Goal: Task Accomplishment & Management: Complete application form

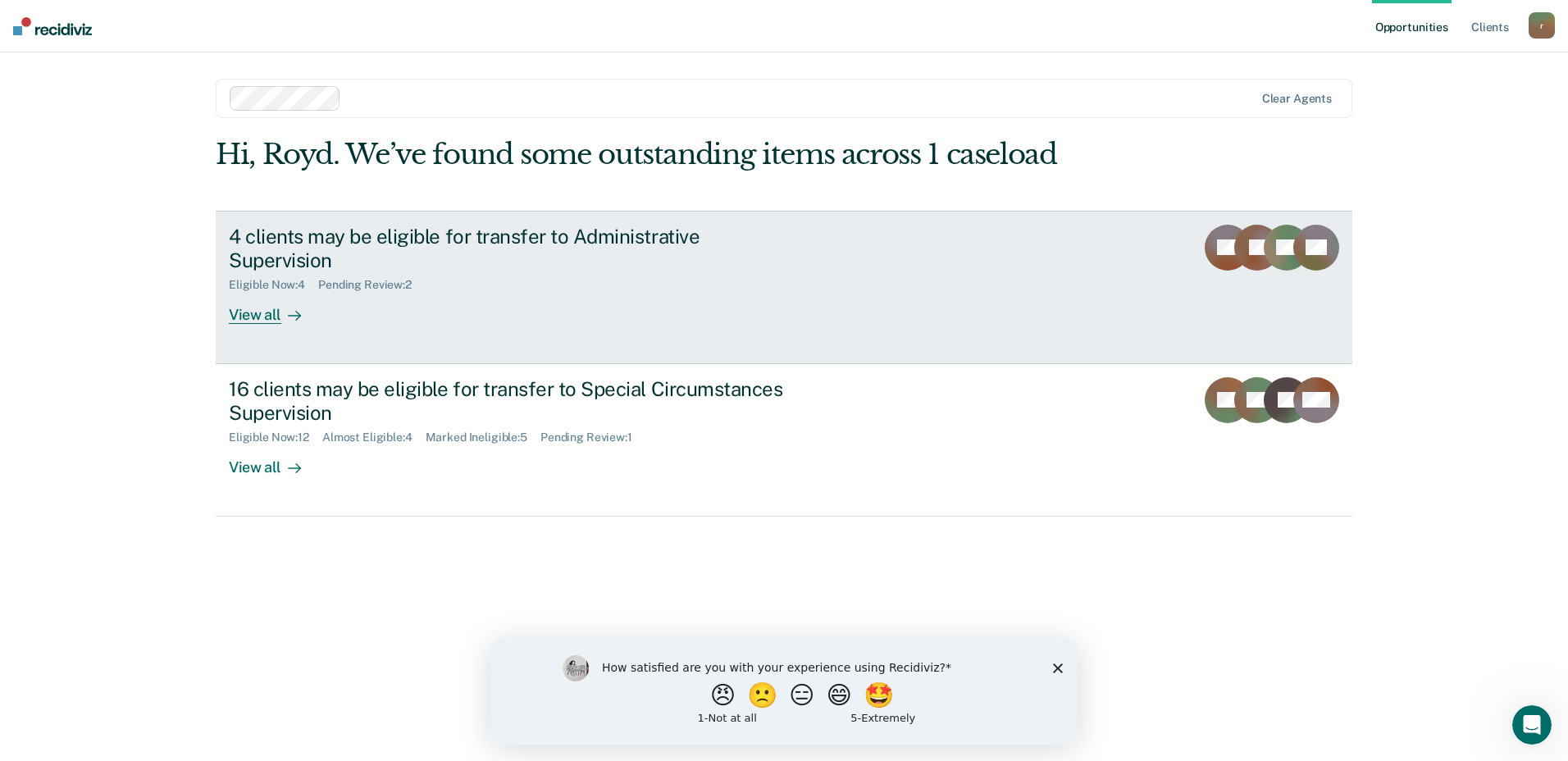
click at [496, 243] on div "4 clients may be eligible for transfer to Administrative Supervision" at bounding box center [516, 248] width 576 height 47
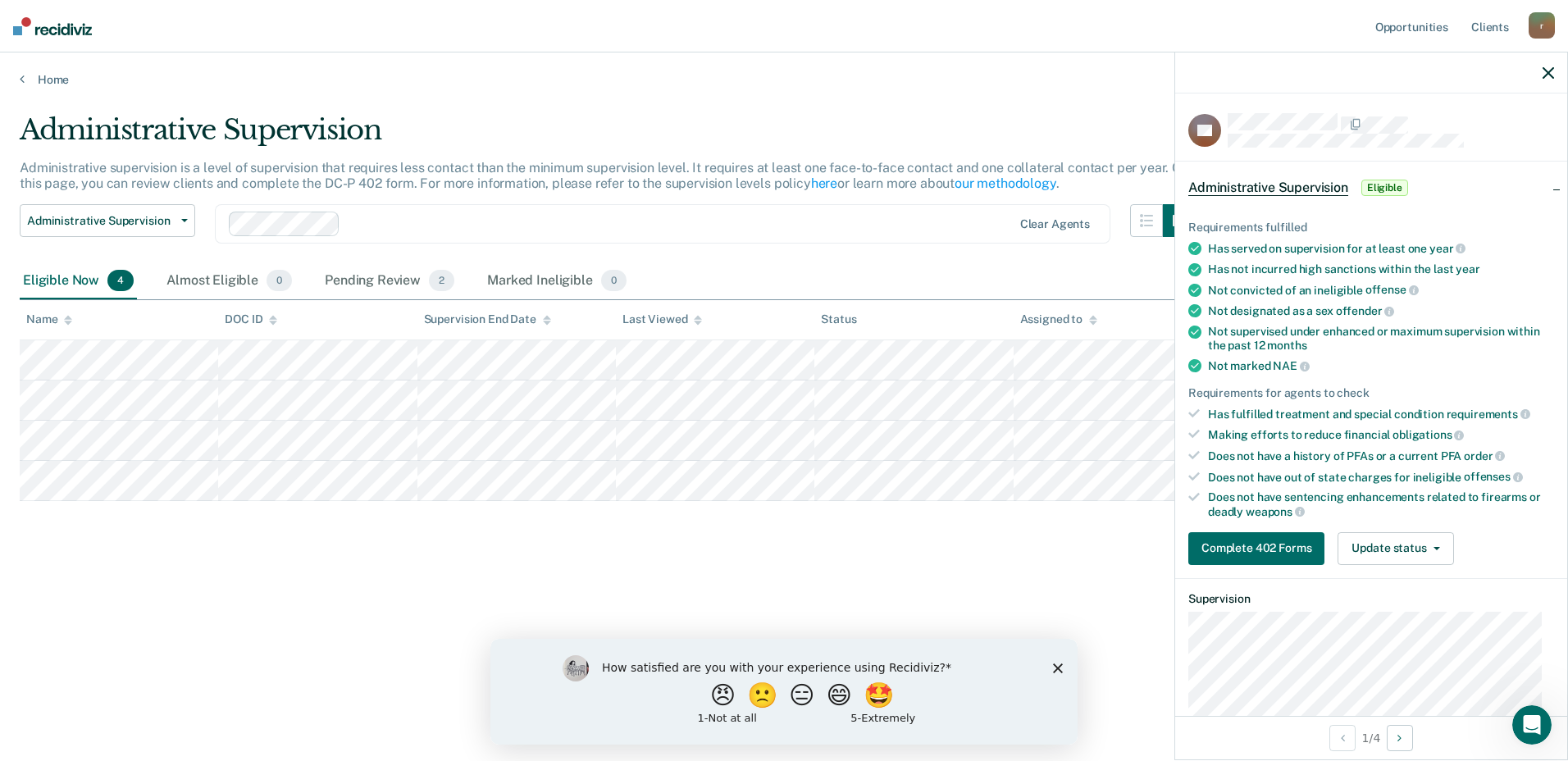
click at [1031, 268] on div "Eligible Now 4 Almost Eligible 0 Pending Review 2 Marked Ineligible 0" at bounding box center [783, 281] width 1528 height 37
click at [374, 282] on div "Pending Review 2" at bounding box center [389, 281] width 136 height 36
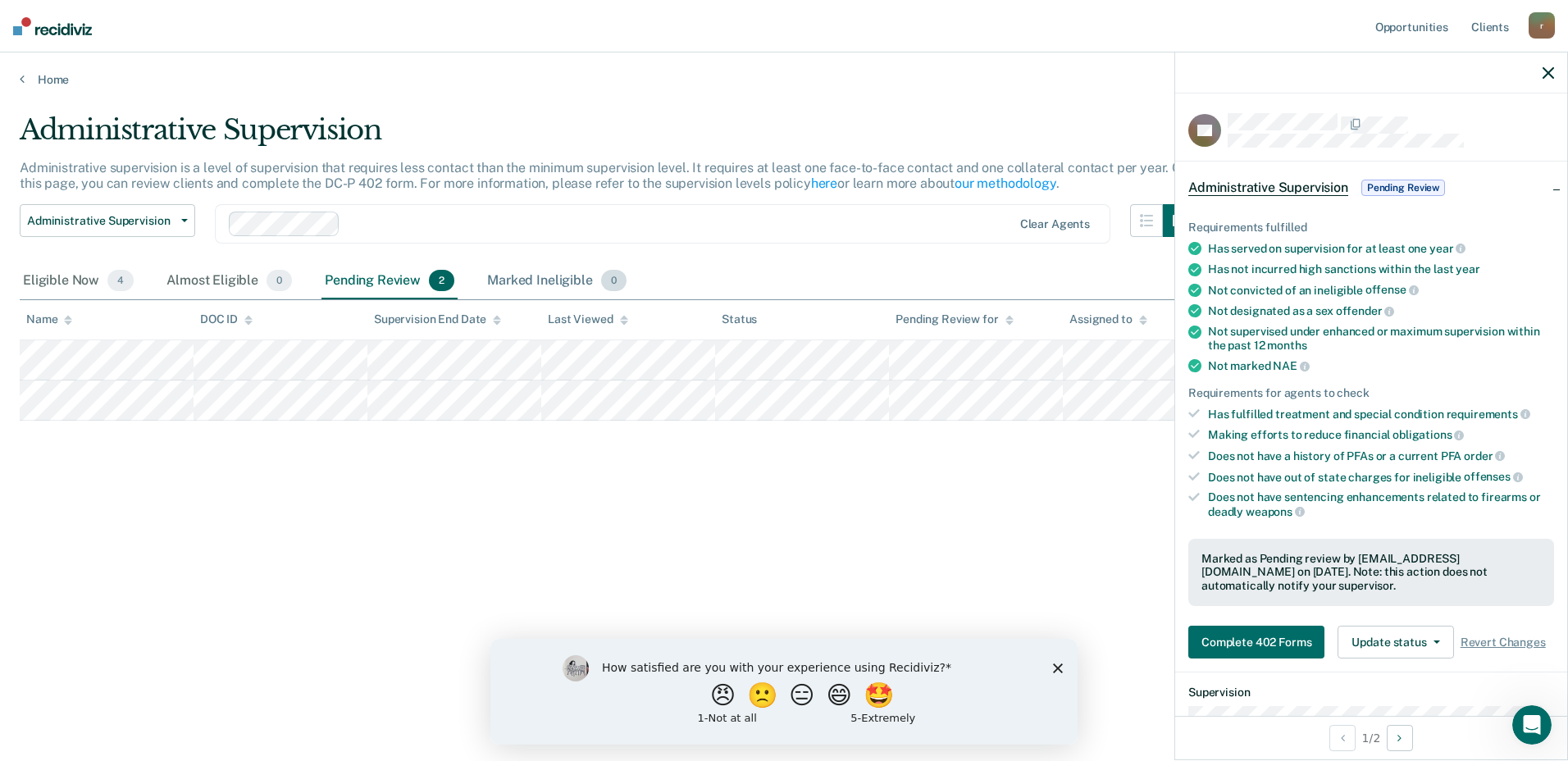
click at [555, 283] on div "Marked Ineligible 0" at bounding box center [557, 281] width 146 height 36
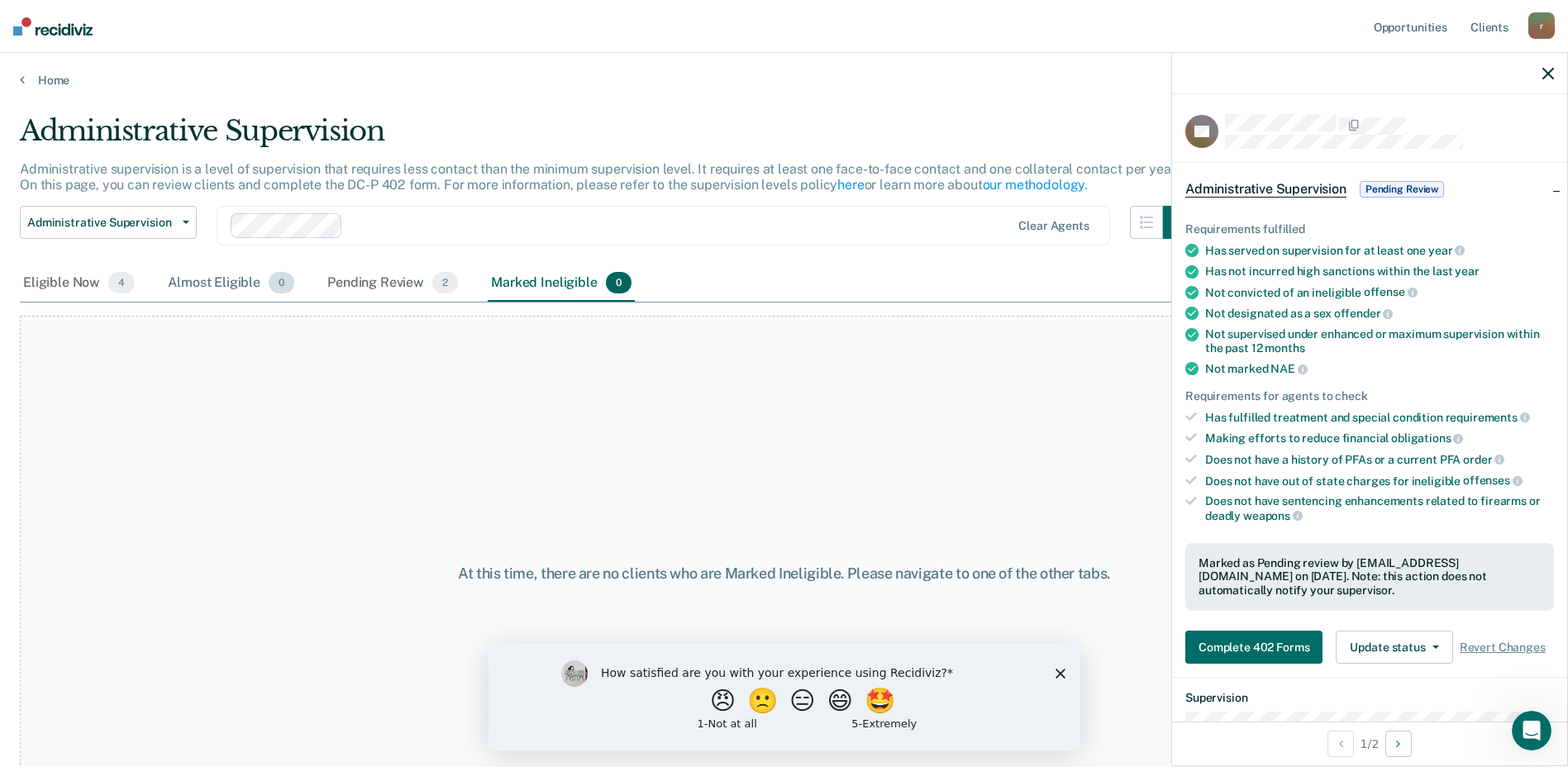
click at [195, 270] on div "Almost Eligible 0" at bounding box center [230, 283] width 133 height 36
click at [94, 285] on div "Eligible Now 4" at bounding box center [78, 283] width 118 height 36
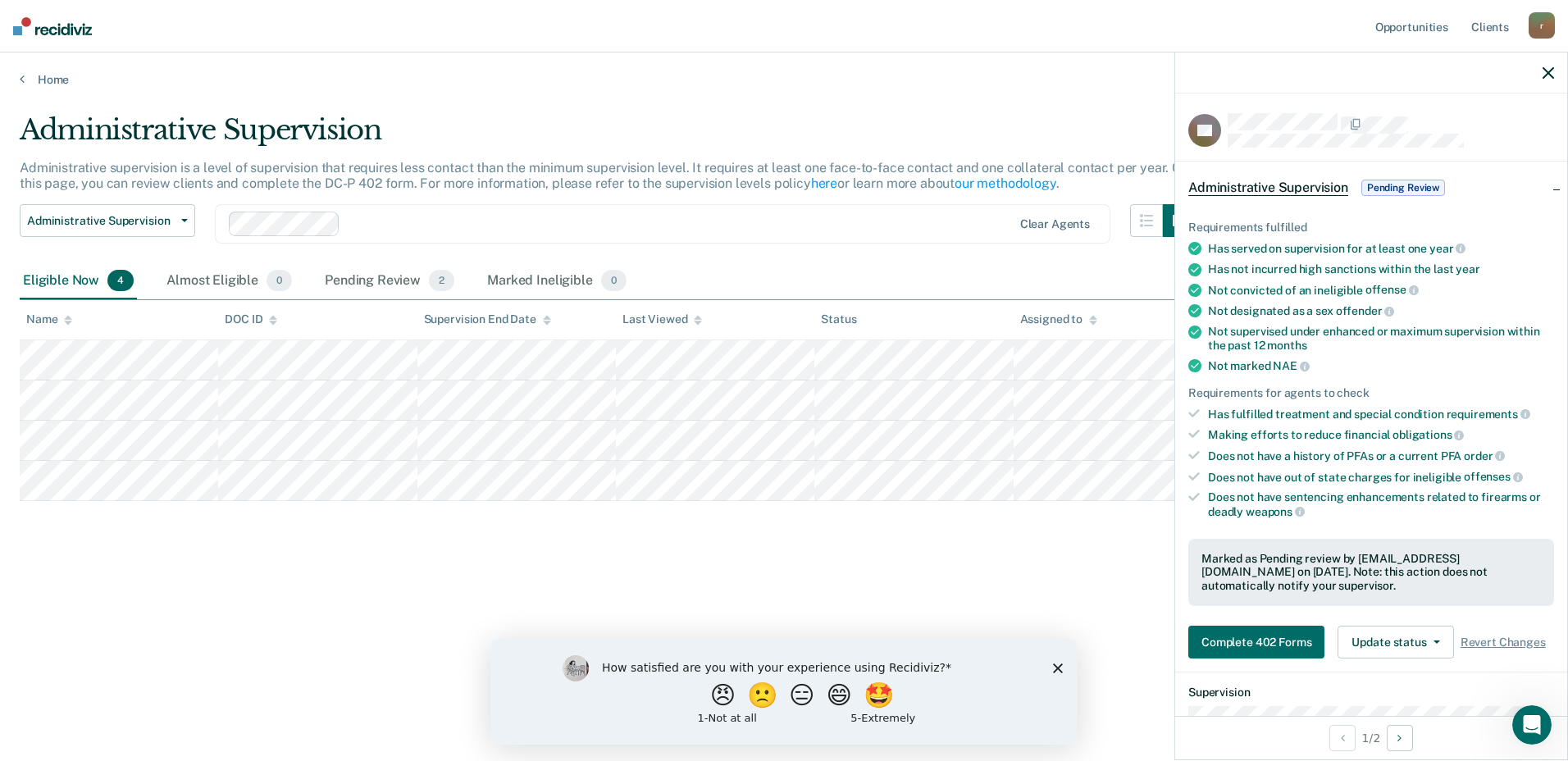
click at [1548, 68] on icon "button" at bounding box center [1548, 73] width 11 height 11
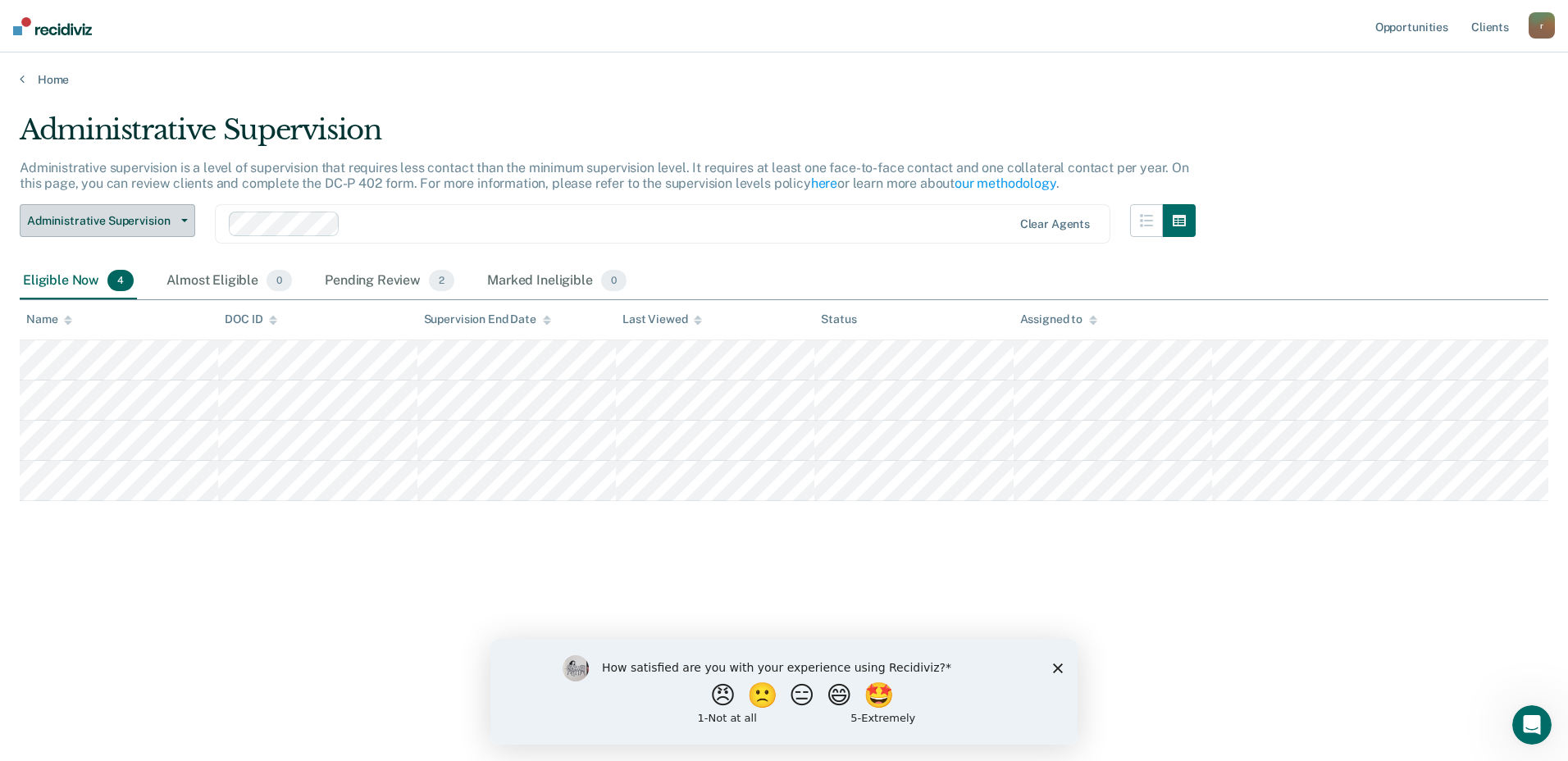
click at [147, 225] on span "Administrative Supervision" at bounding box center [100, 220] width 147 height 14
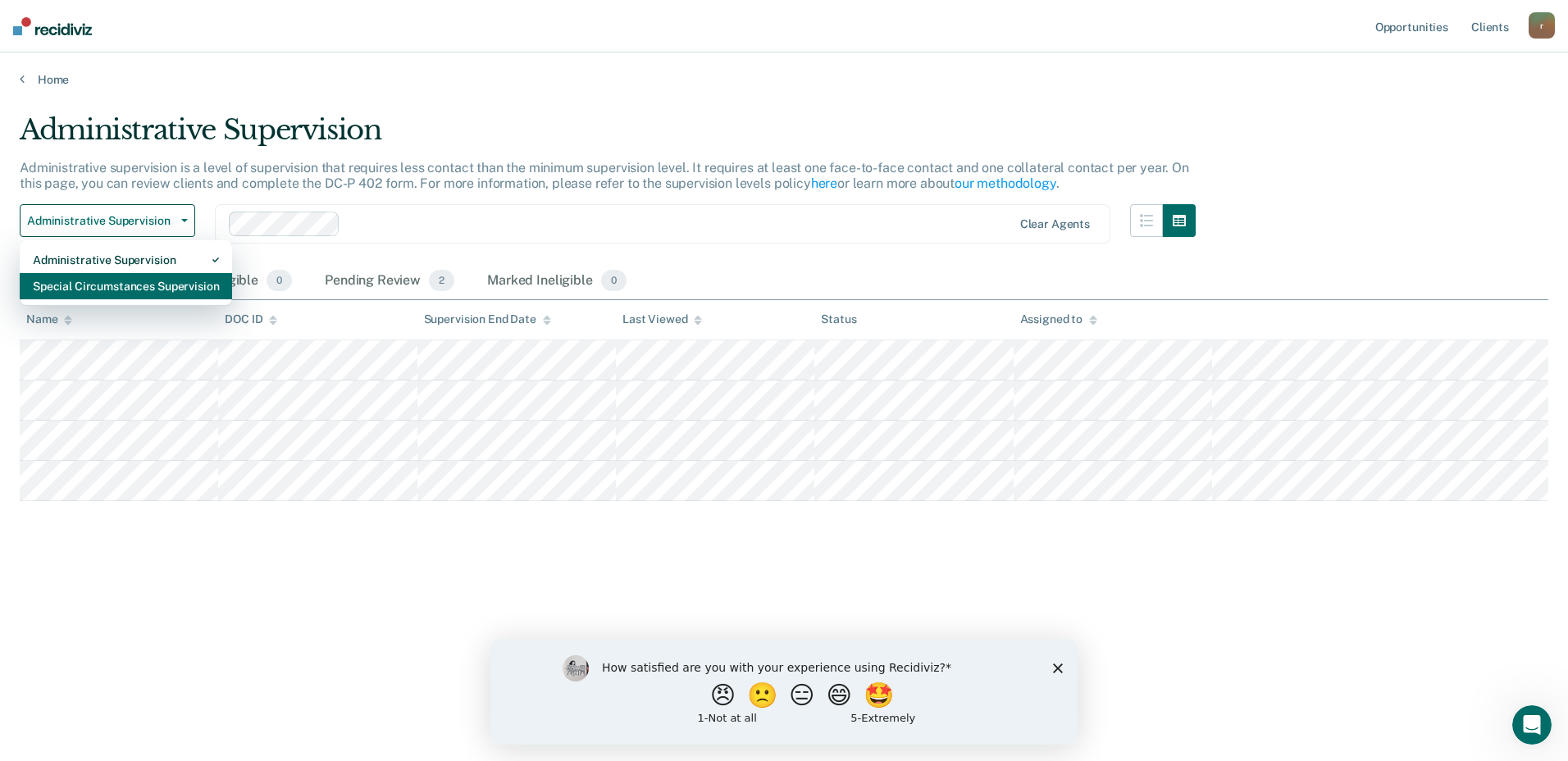
click at [109, 283] on div "Special Circumstances Supervision" at bounding box center [125, 286] width 186 height 26
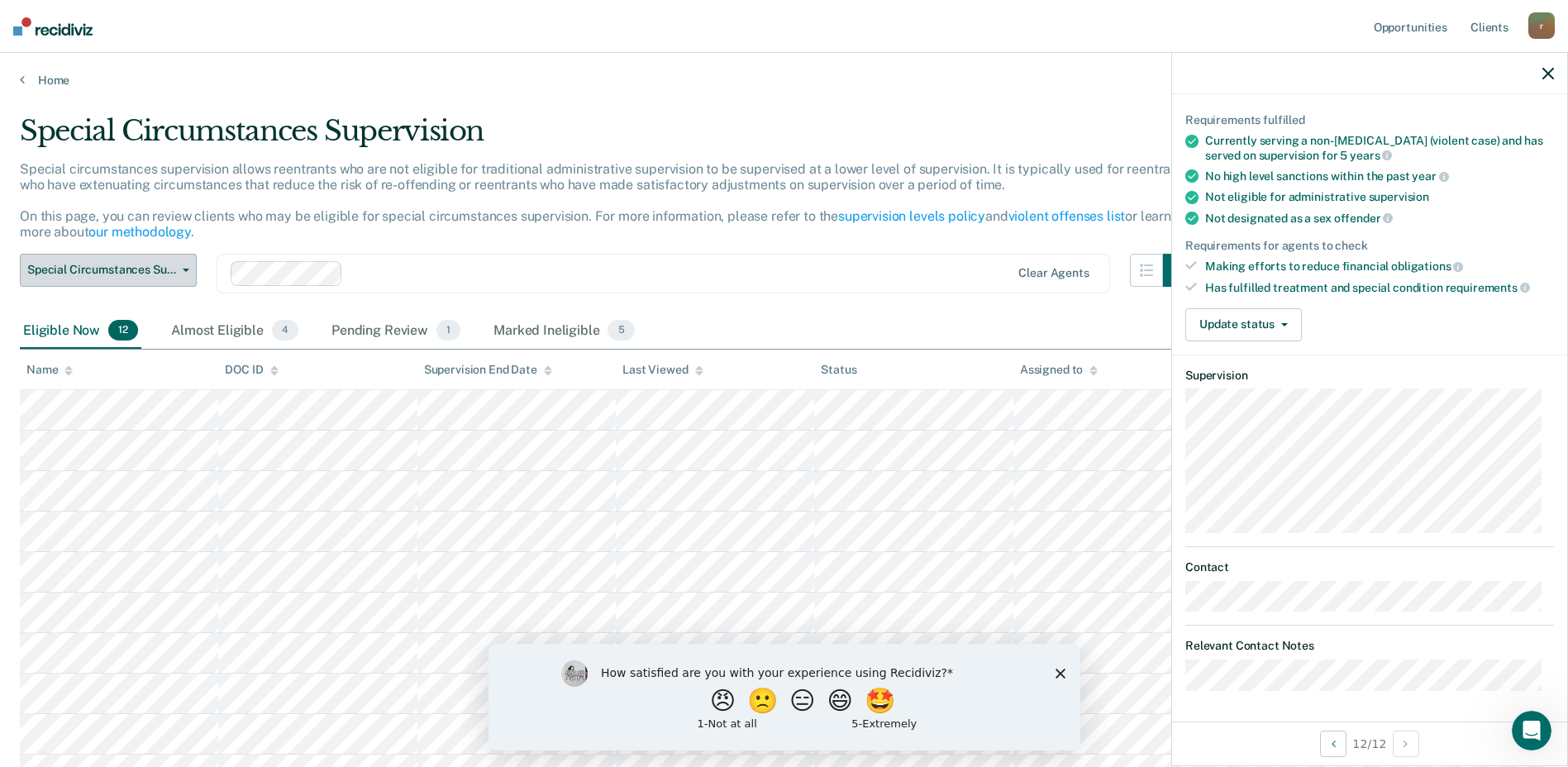
click at [94, 276] on span "Special Circumstances Supervision" at bounding box center [101, 270] width 148 height 14
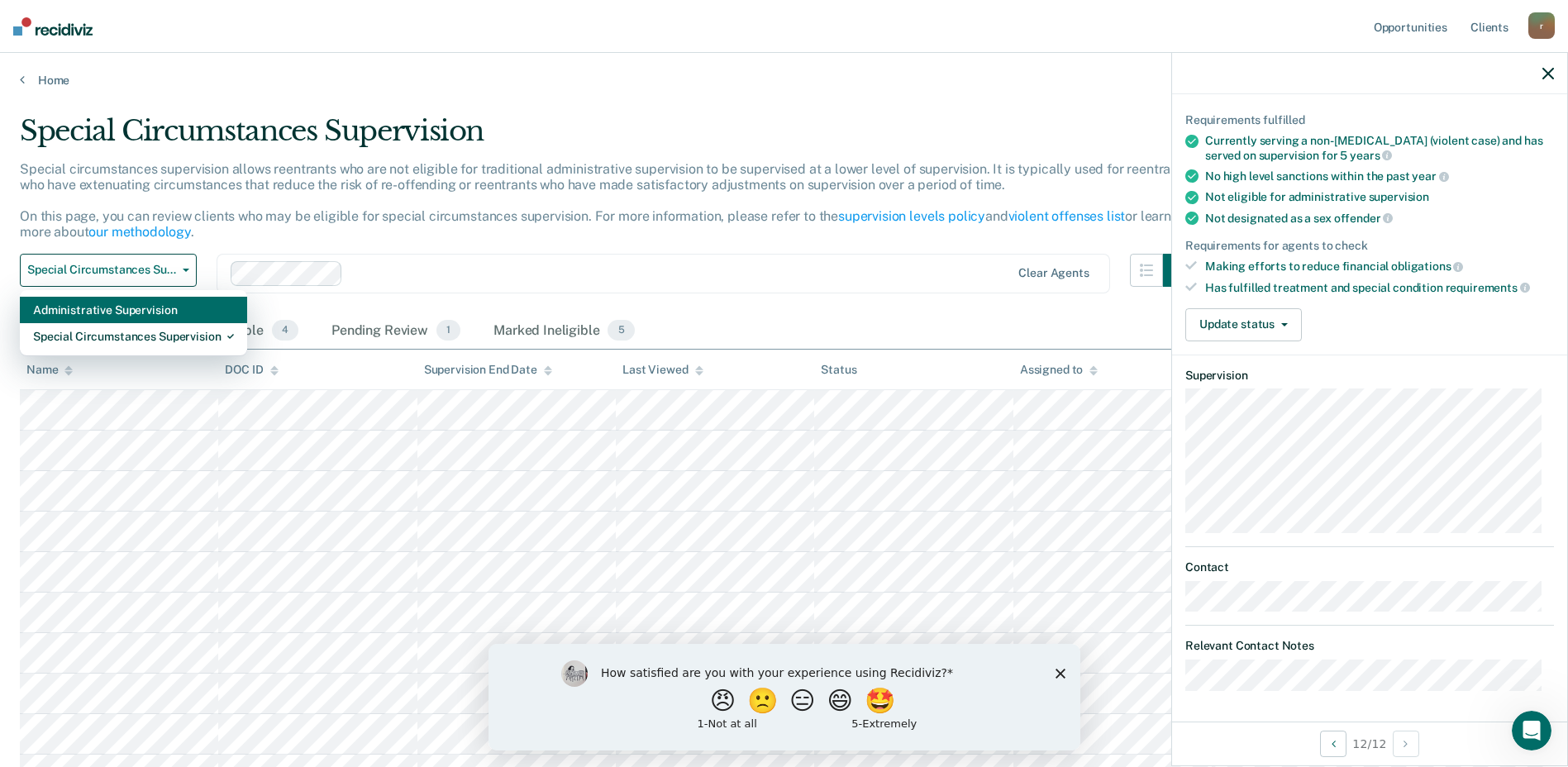
click at [97, 312] on div "Administrative Supervision" at bounding box center [132, 310] width 201 height 26
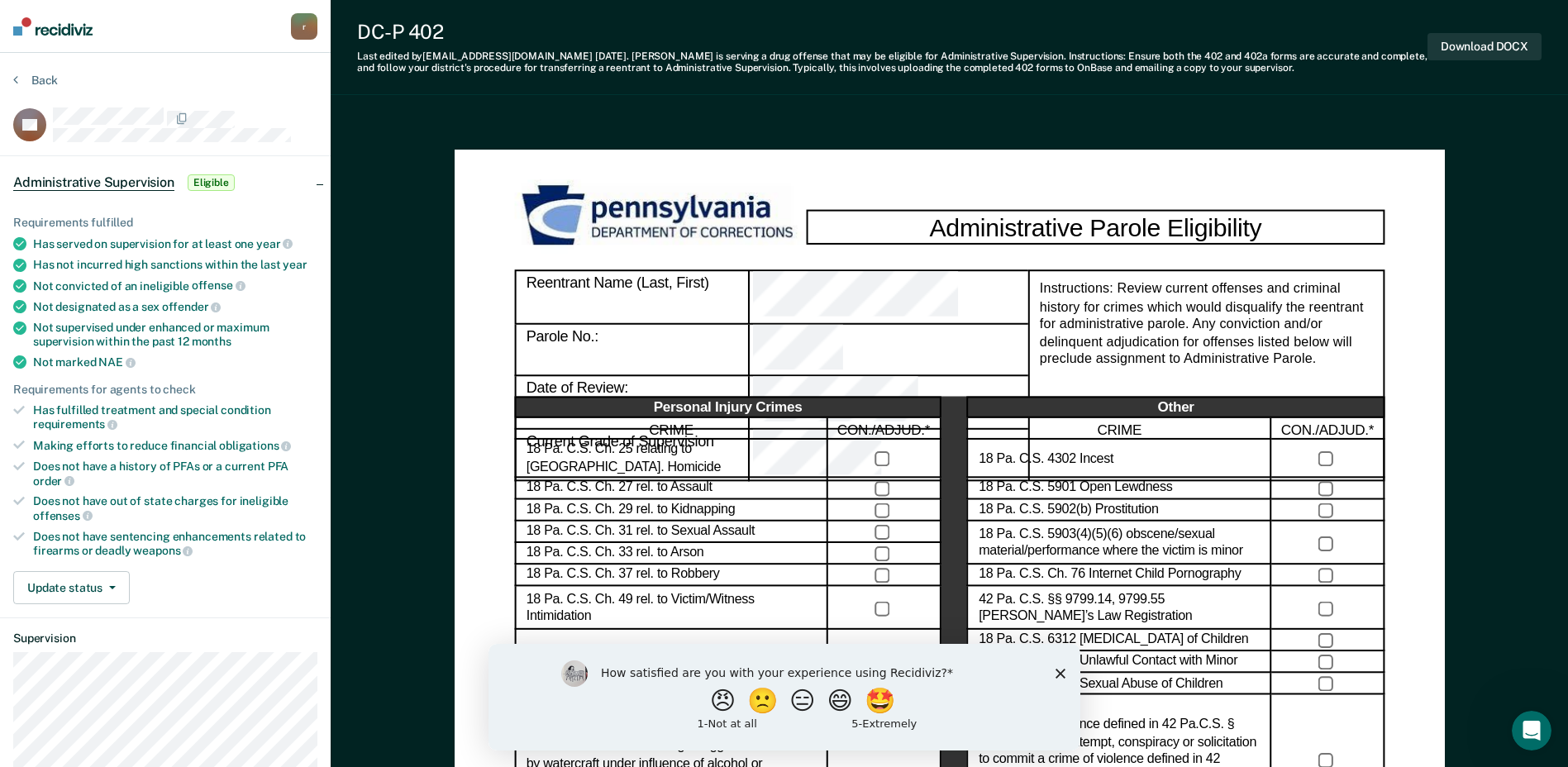
click at [1054, 668] on icon "Close survey" at bounding box center [1059, 673] width 10 height 10
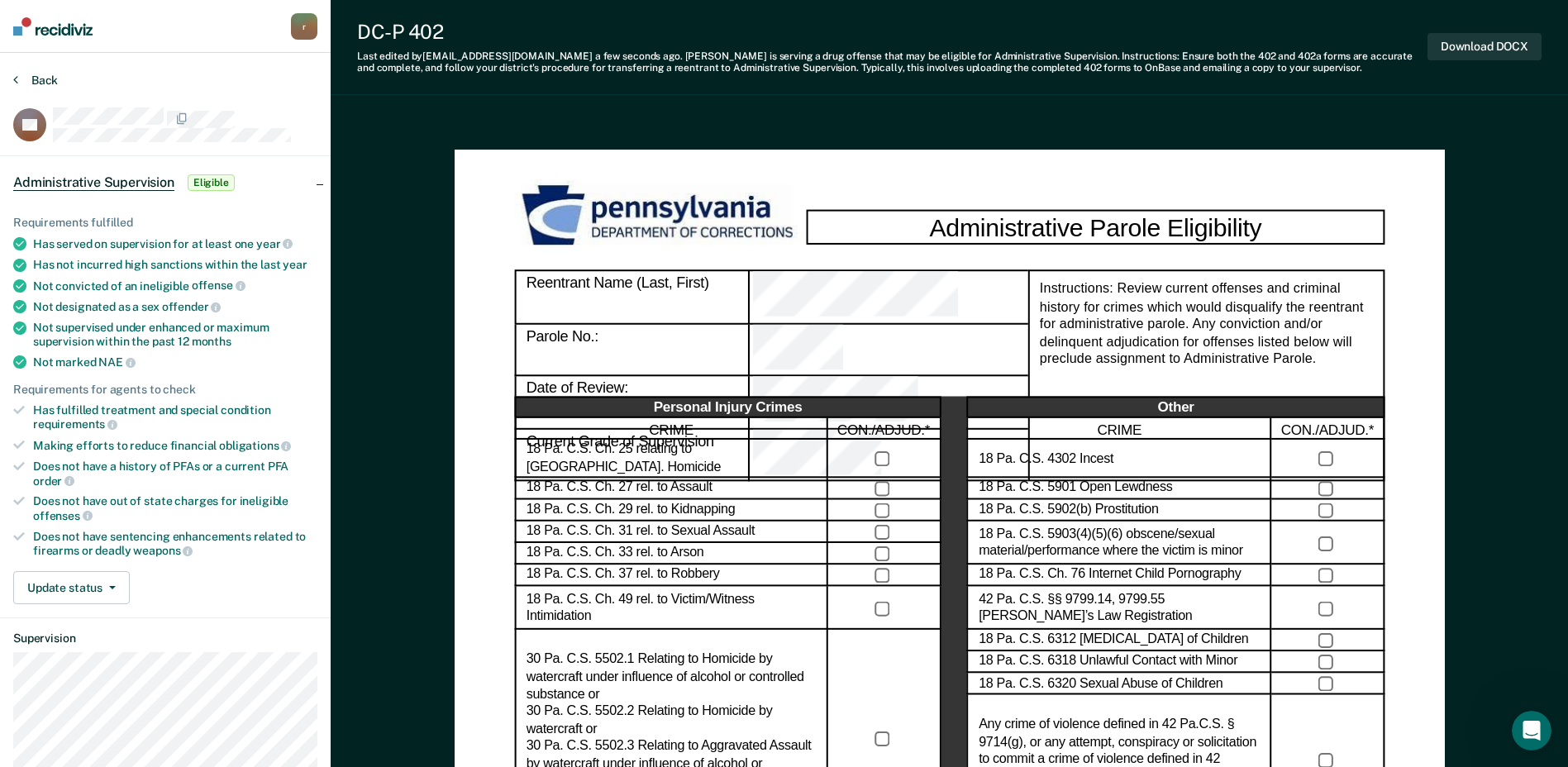
click at [41, 78] on button "Back" at bounding box center [35, 80] width 45 height 15
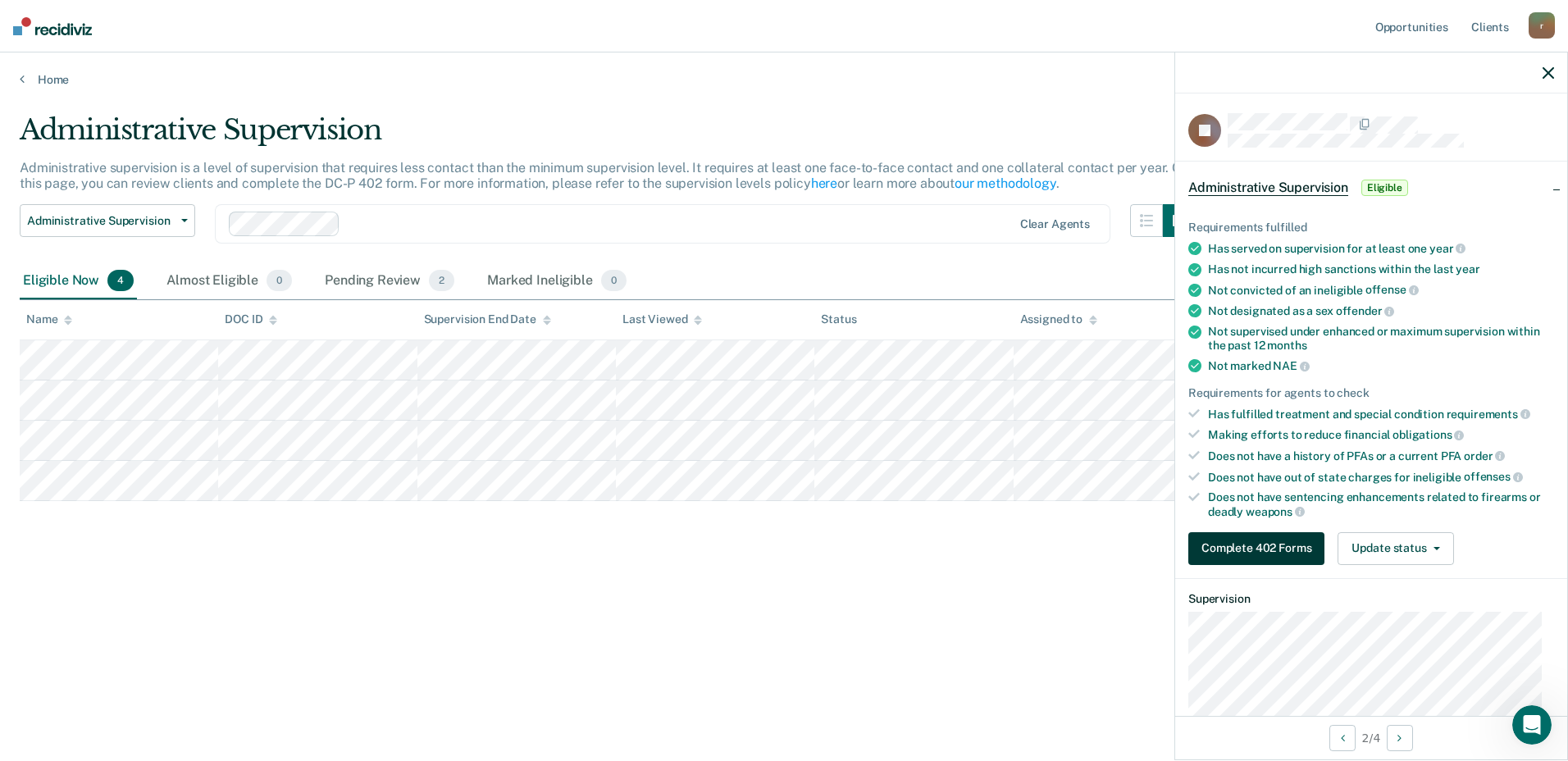
click at [1264, 547] on button "Complete 402 Forms" at bounding box center [1256, 548] width 136 height 32
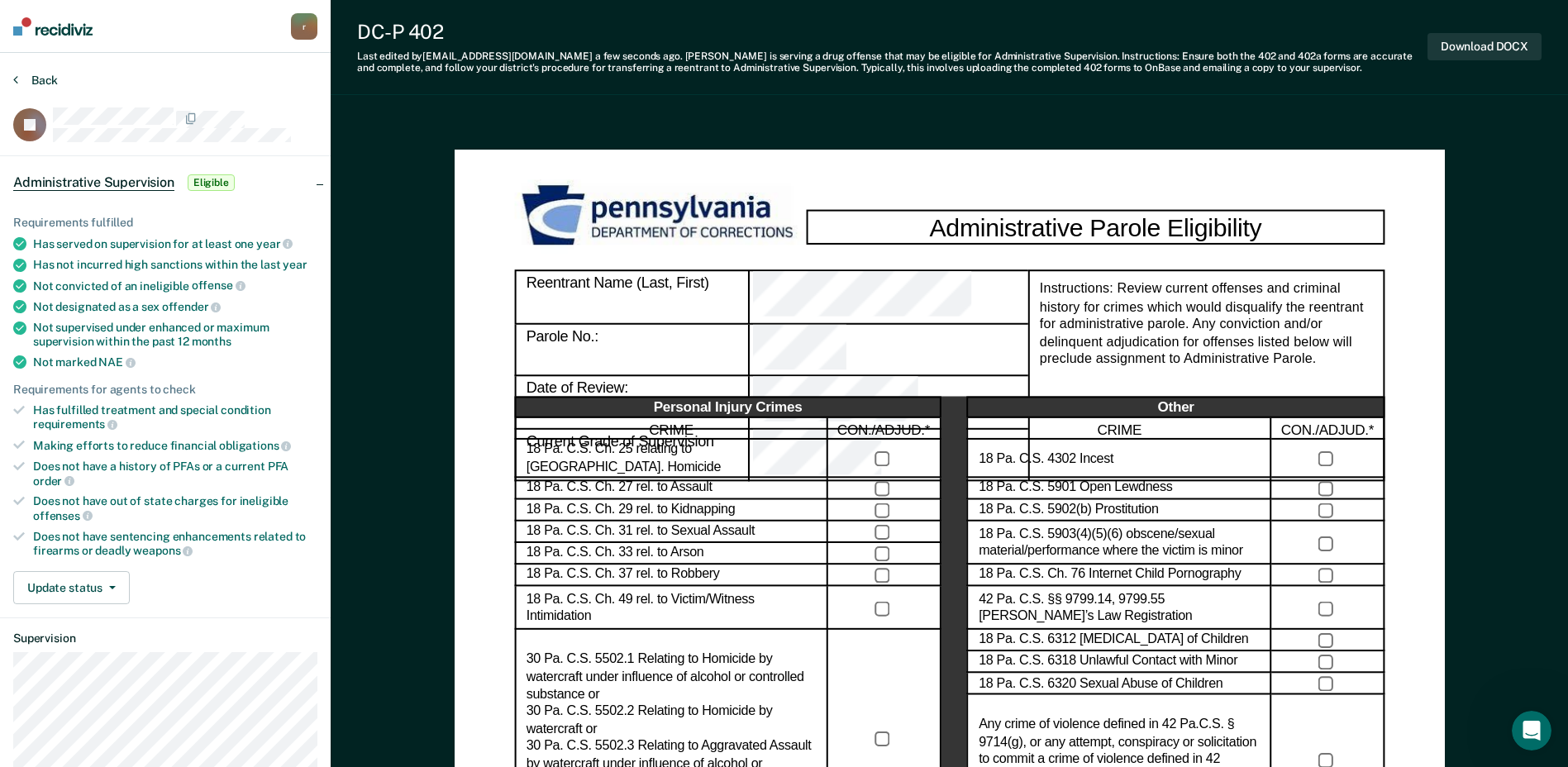
click at [47, 73] on button "Back" at bounding box center [35, 80] width 45 height 15
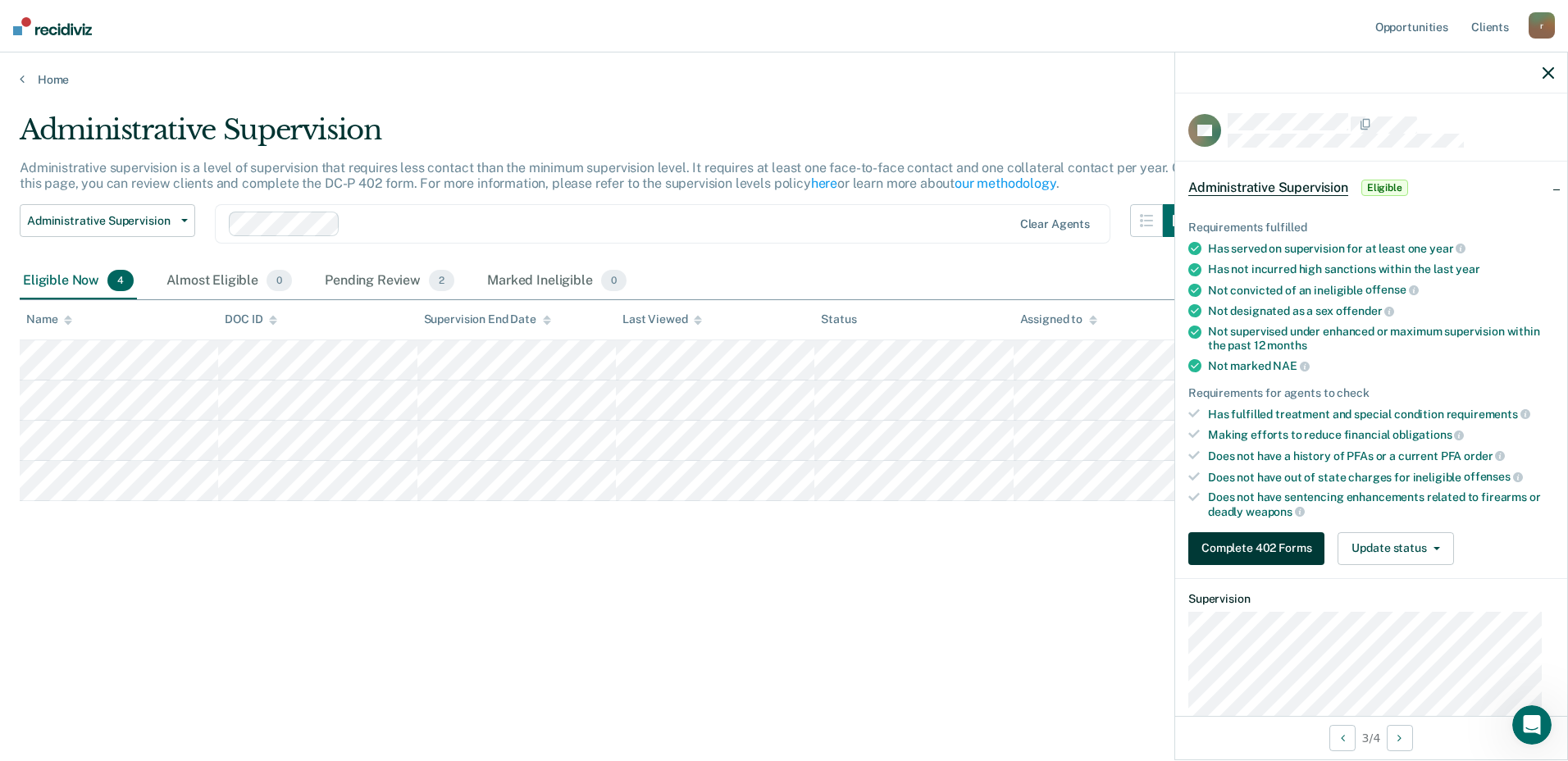
click at [1246, 543] on button "Complete 402 Forms" at bounding box center [1256, 548] width 136 height 32
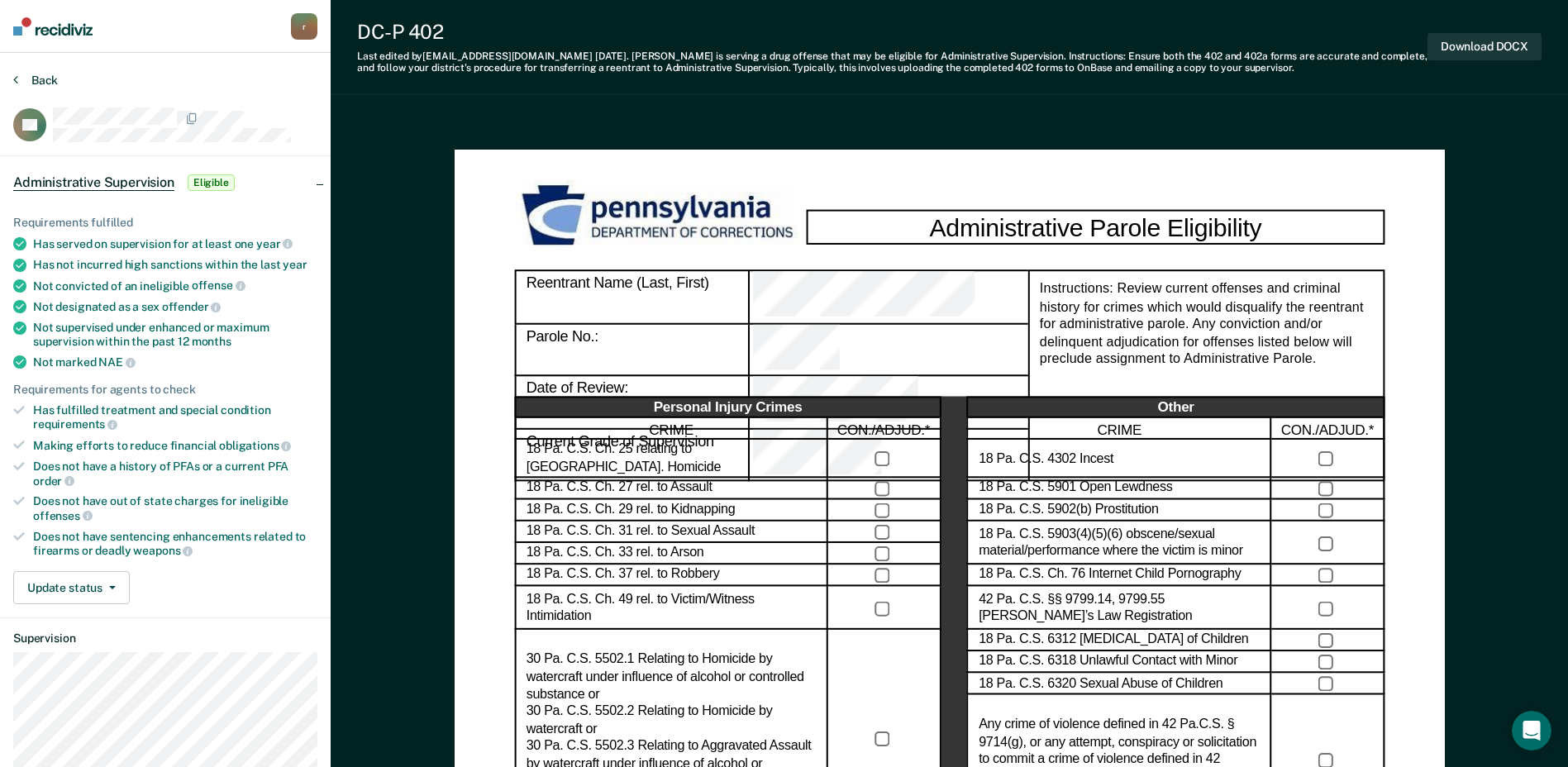
click at [39, 77] on button "Back" at bounding box center [35, 80] width 45 height 15
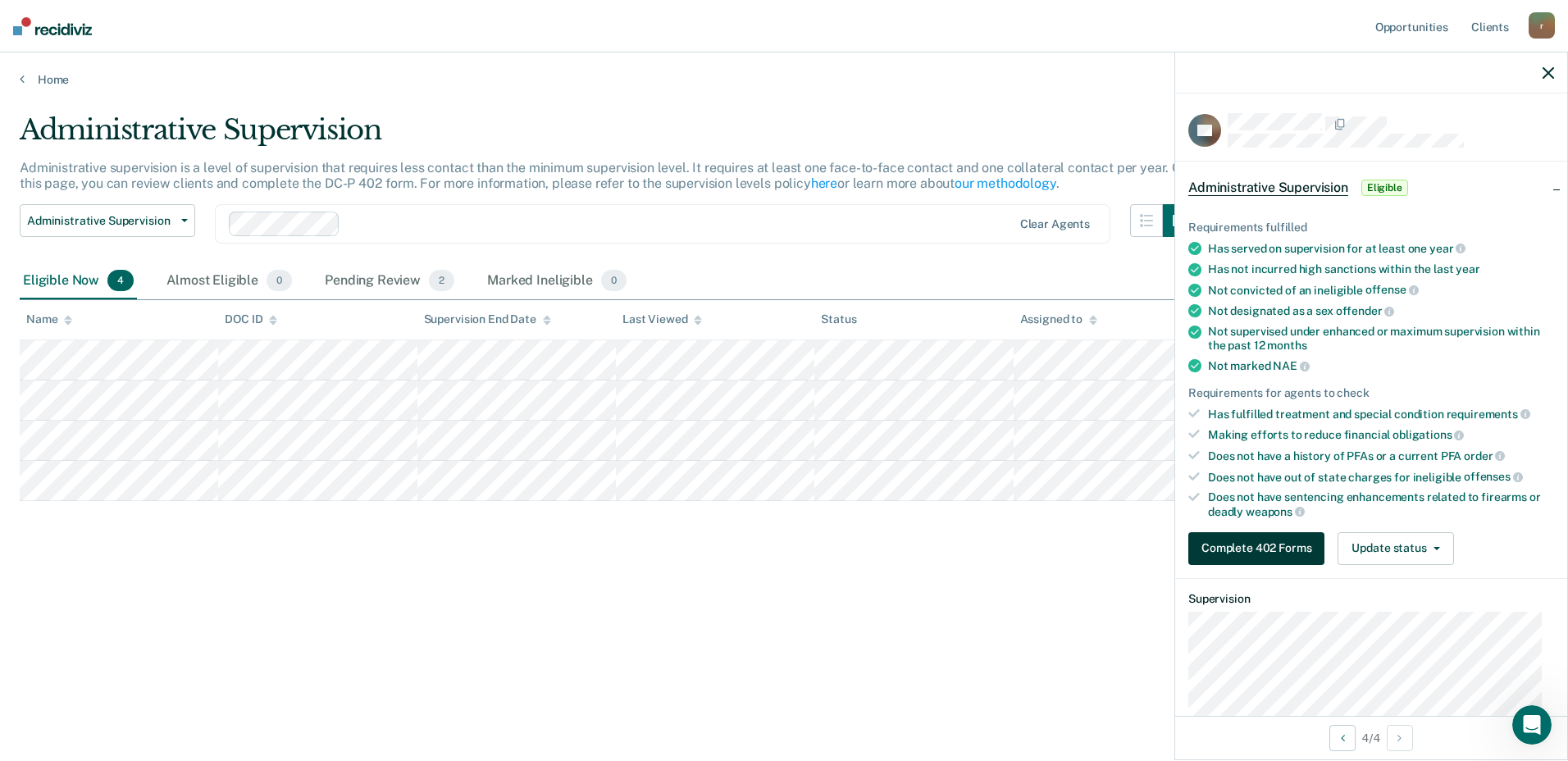
click at [1243, 539] on button "Complete 402 Forms" at bounding box center [1256, 548] width 136 height 32
